Goal: Task Accomplishment & Management: Use online tool/utility

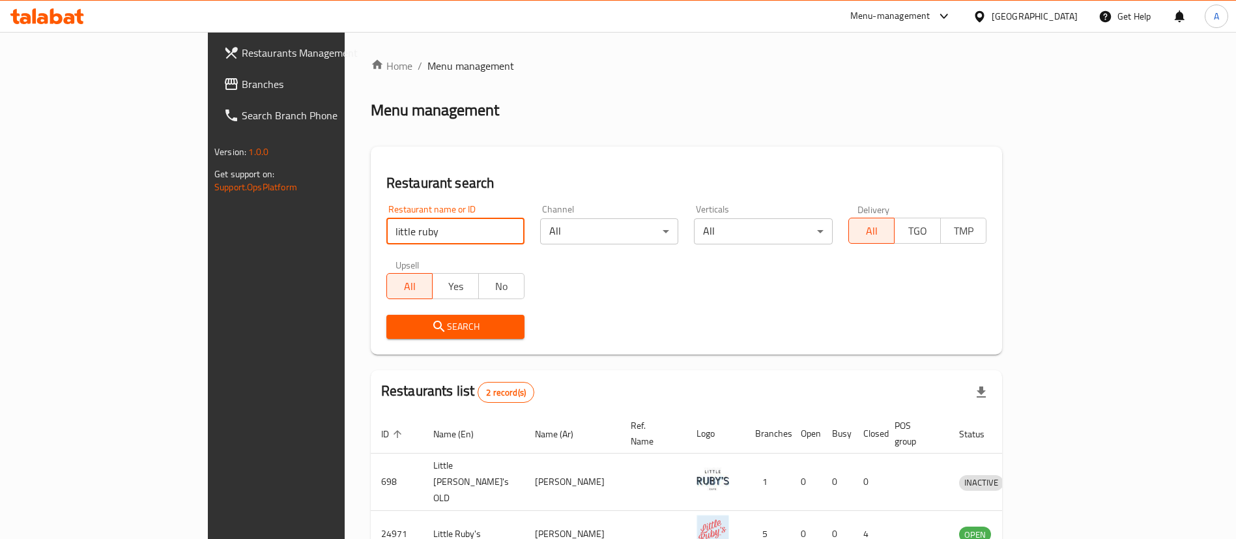
scroll to position [63, 0]
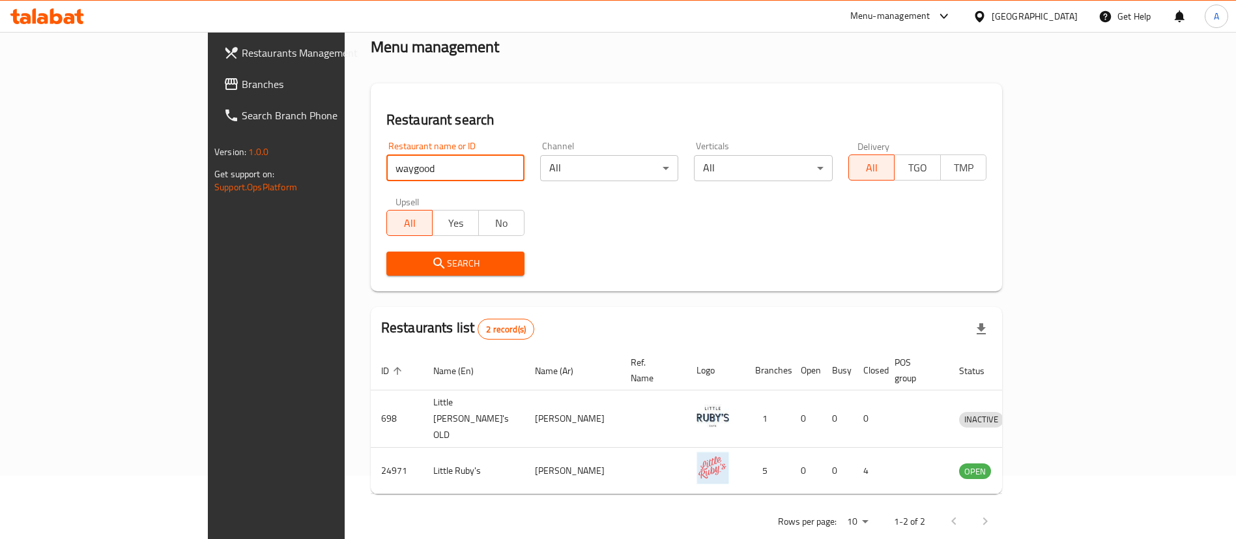
type input "waygood"
click button "Search" at bounding box center [455, 264] width 138 height 24
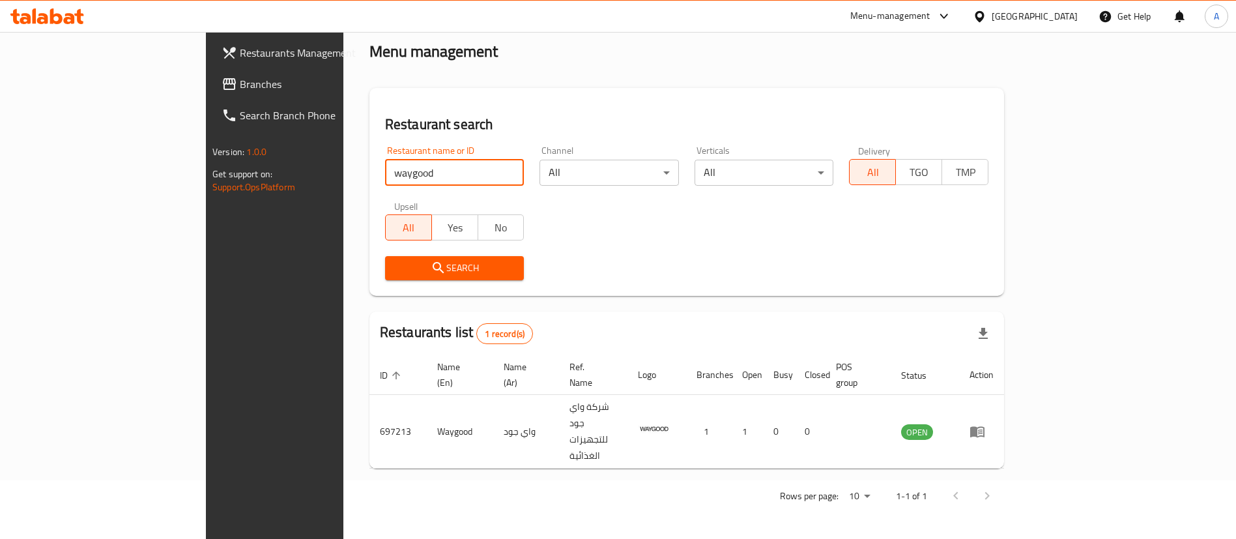
scroll to position [0, 0]
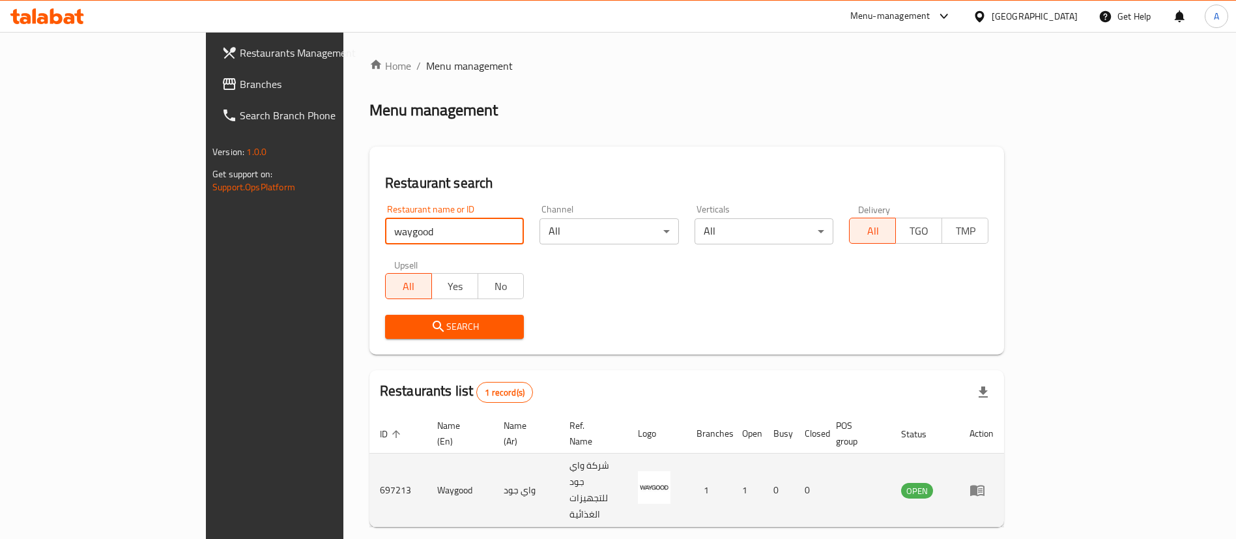
click at [994, 482] on link "enhanced table" at bounding box center [982, 490] width 24 height 16
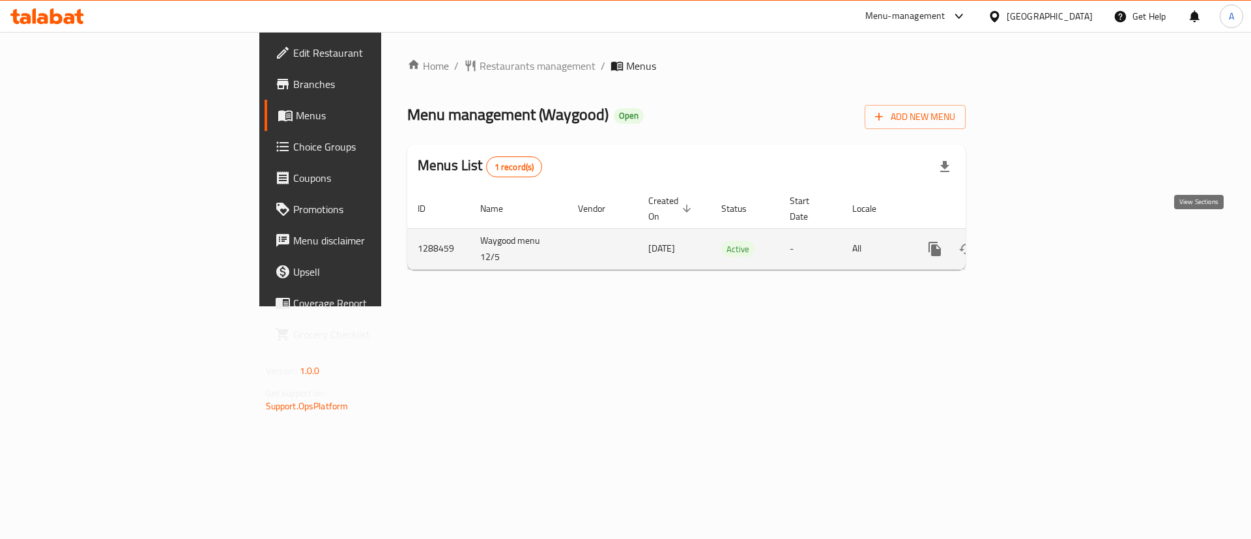
click at [1045, 234] on link "enhanced table" at bounding box center [1028, 248] width 31 height 31
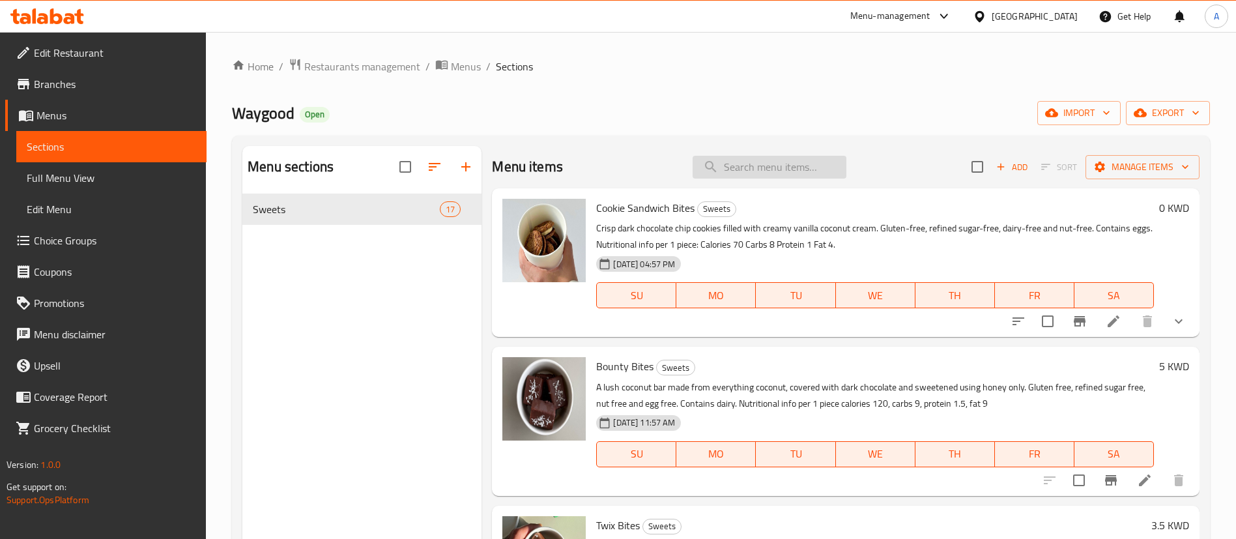
click at [762, 173] on input "search" at bounding box center [770, 167] width 154 height 23
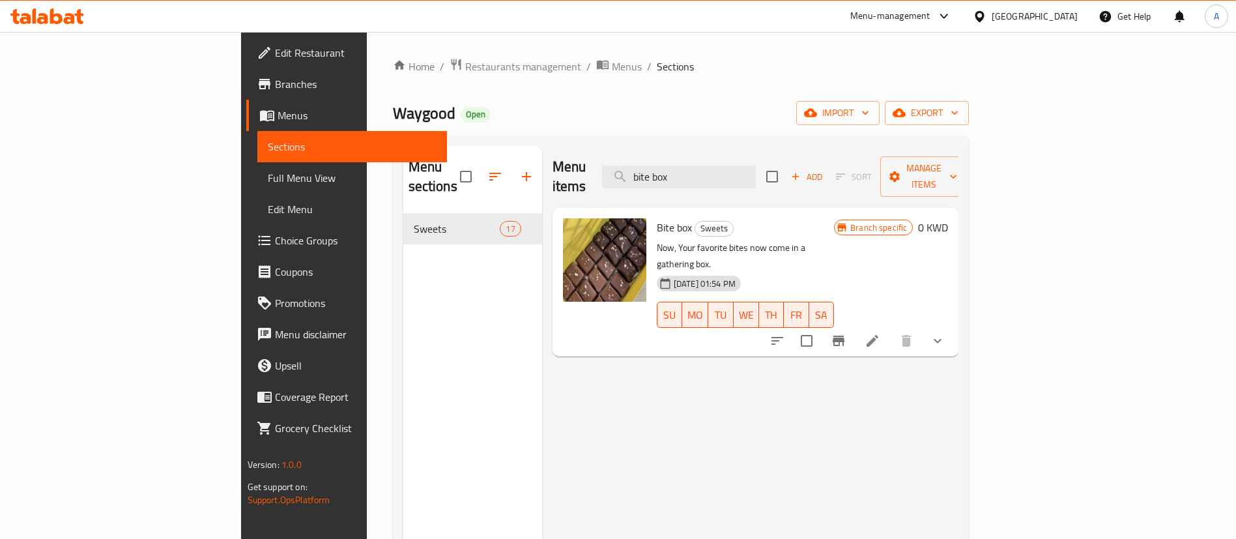
type input "bite box"
click at [854, 325] on button "Branch-specific-item" at bounding box center [838, 340] width 31 height 31
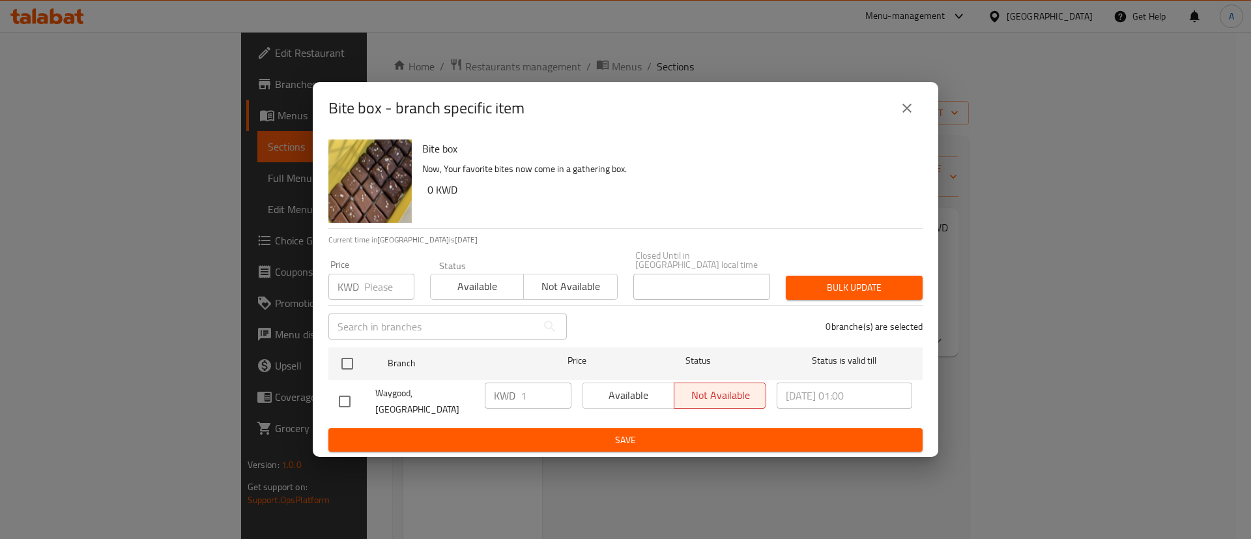
click at [356, 398] on input "checkbox" at bounding box center [344, 401] width 27 height 27
checkbox input "true"
drag, startPoint x: 536, startPoint y: 398, endPoint x: 459, endPoint y: 386, distance: 77.7
click at [459, 392] on div "Waygood, Salmiya KWD 1 ​ Available Not available [DATE] 01:00 ​" at bounding box center [626, 401] width 584 height 48
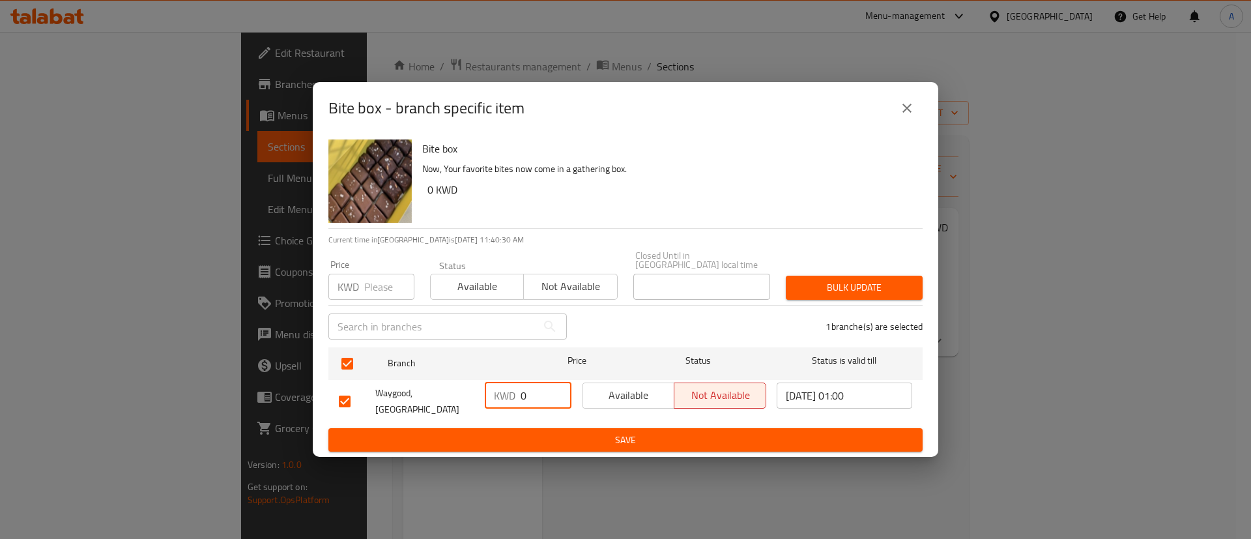
type input "0"
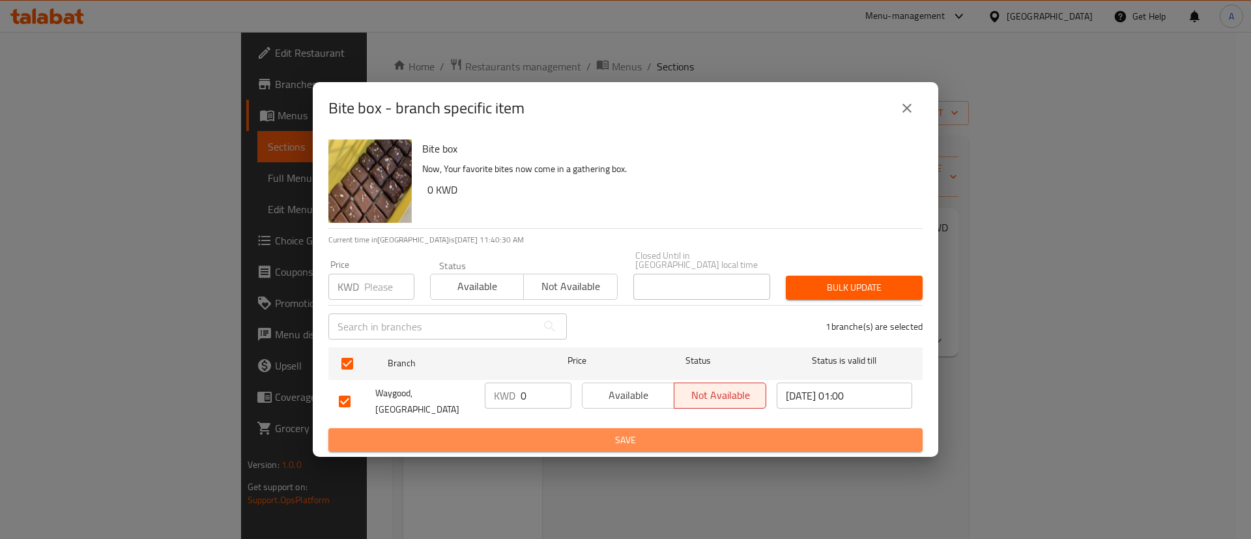
click at [591, 432] on span "Save" at bounding box center [626, 440] width 574 height 16
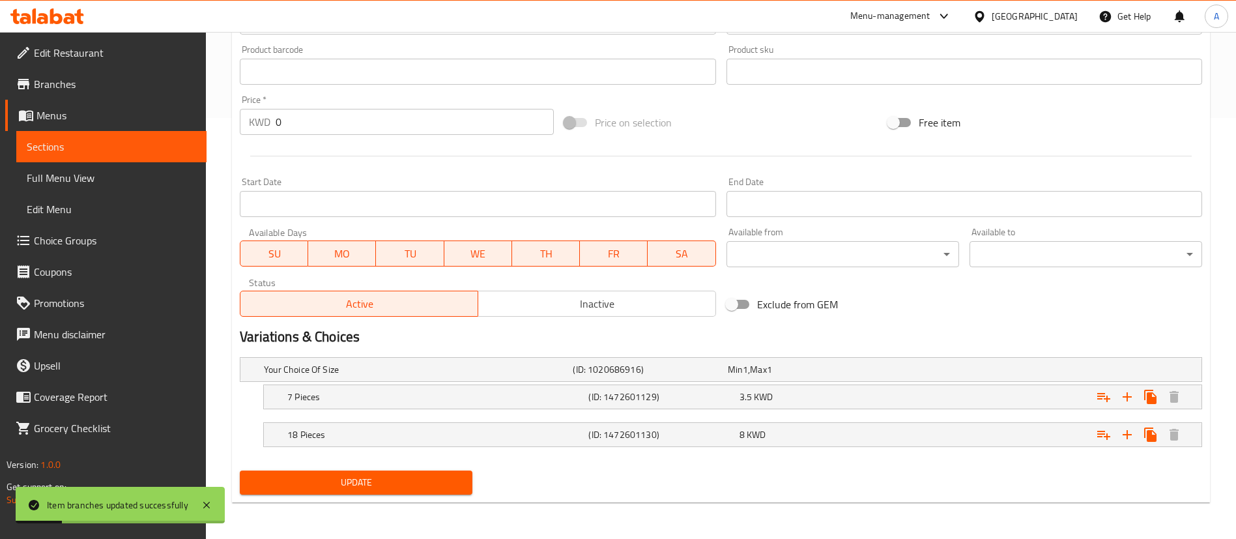
scroll to position [323, 0]
